Goal: Task Accomplishment & Management: Use online tool/utility

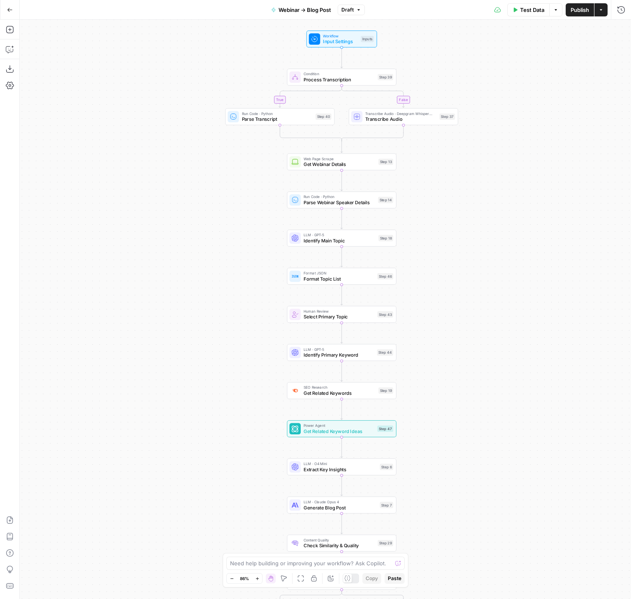
click at [9, 9] on icon "button" at bounding box center [10, 10] width 6 height 6
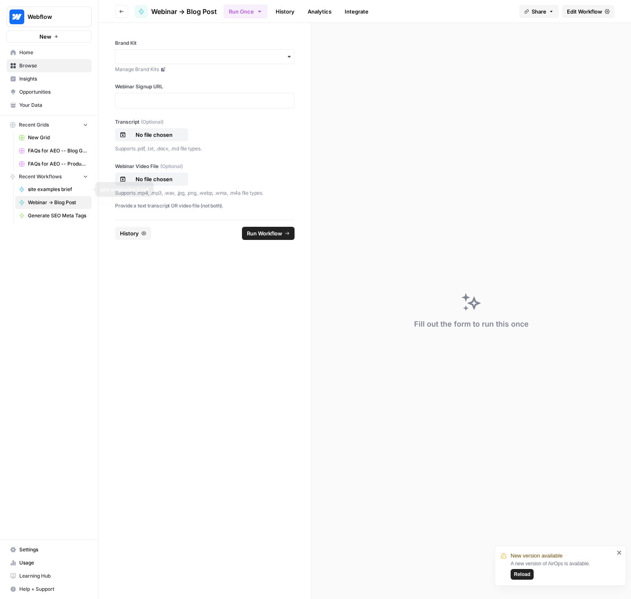
click at [55, 164] on span "FAQs for AEO -- Product/Features Pages Grid" at bounding box center [58, 163] width 60 height 7
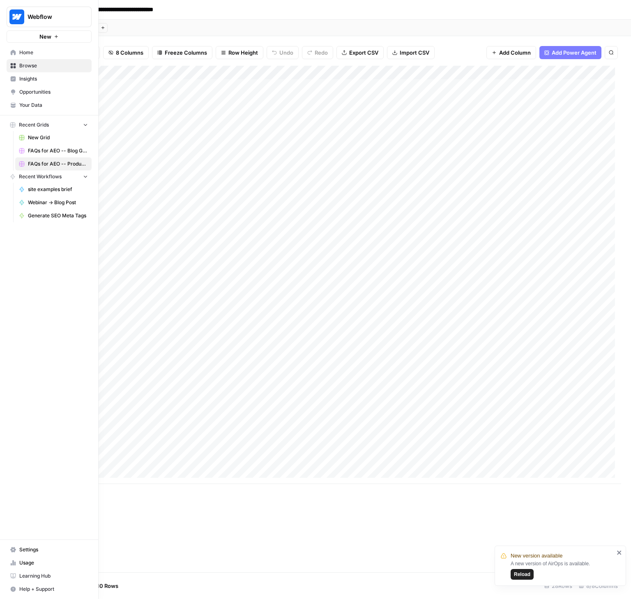
click at [294, 532] on div "Add Column" at bounding box center [327, 319] width 588 height 506
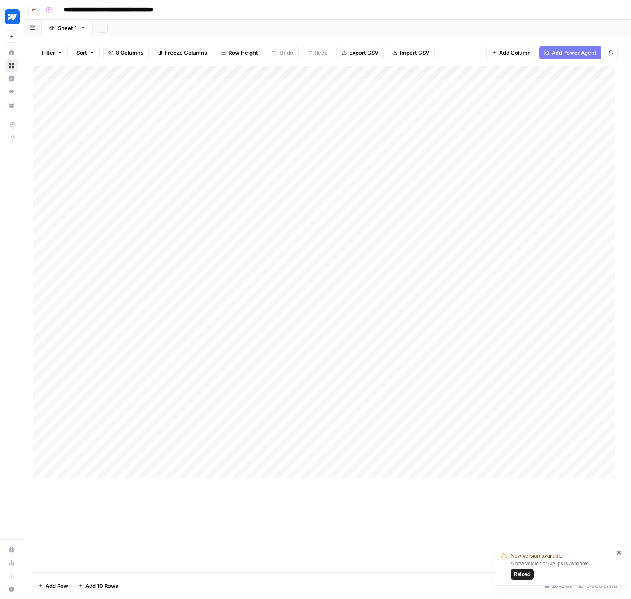
click at [383, 450] on div "Add Column" at bounding box center [327, 275] width 588 height 418
click at [402, 524] on div "Add Column" at bounding box center [327, 319] width 588 height 506
